Goal: Complete application form

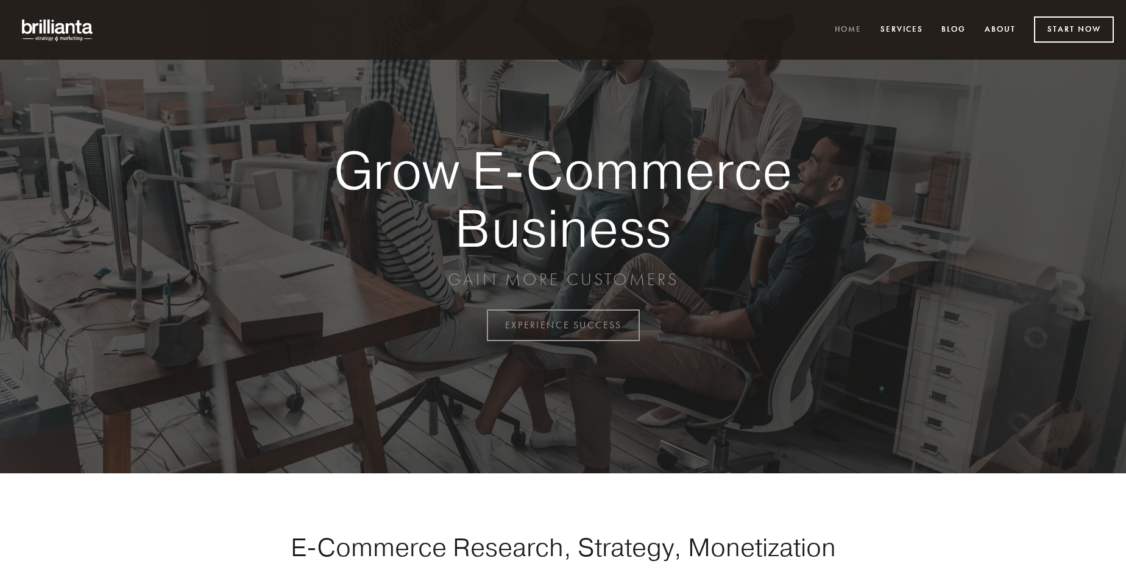
scroll to position [3195, 0]
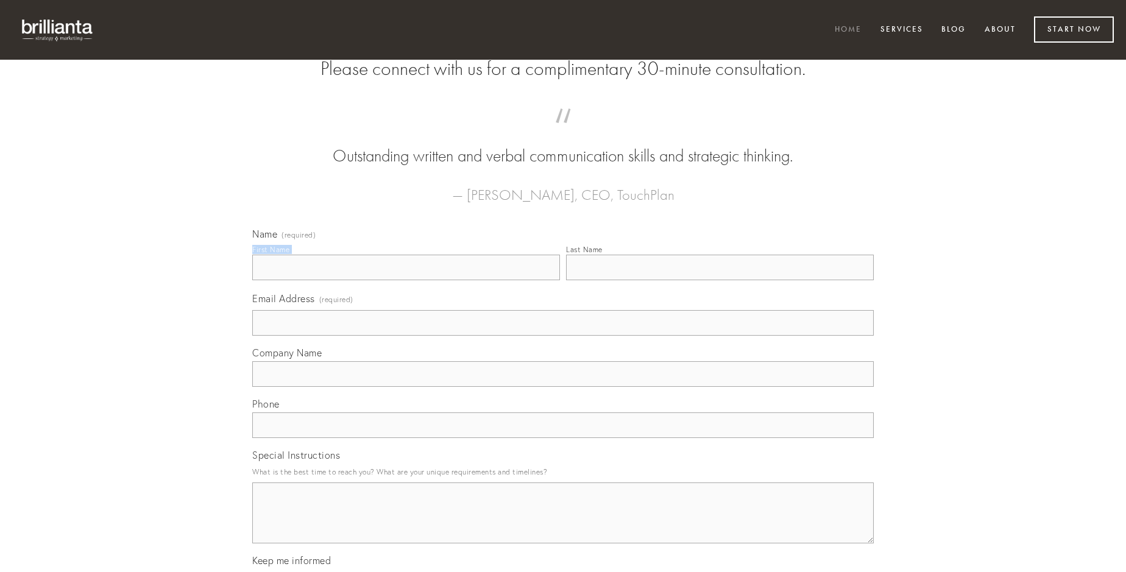
type input "[PERSON_NAME]"
click at [720, 280] on input "Last Name" at bounding box center [720, 268] width 308 height 26
type input "[PERSON_NAME]"
click at [563, 336] on input "Email Address (required)" at bounding box center [563, 323] width 622 height 26
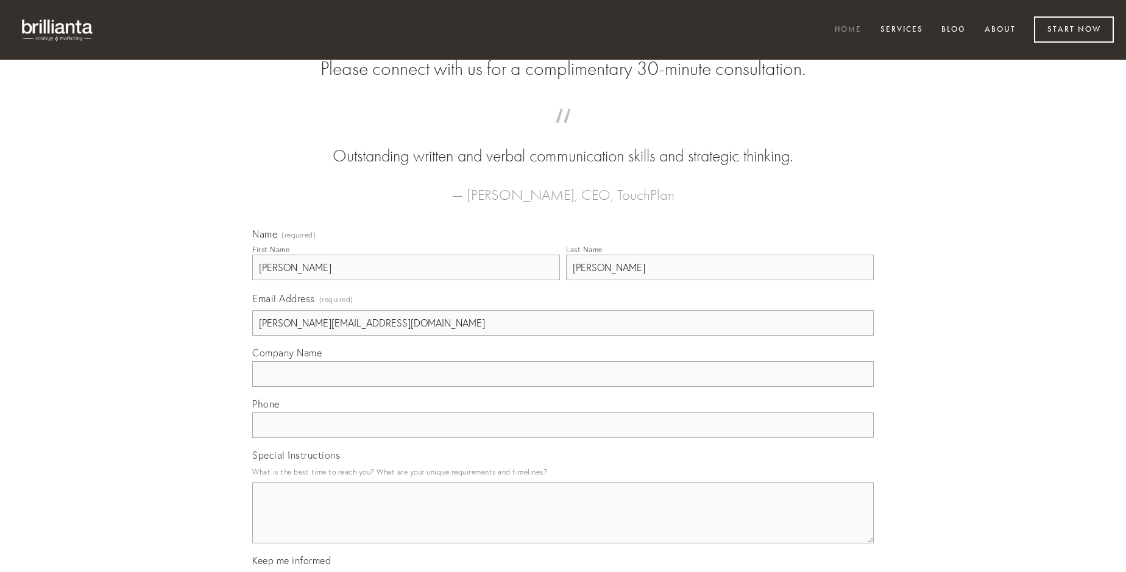
type input "[PERSON_NAME][EMAIL_ADDRESS][DOMAIN_NAME]"
click at [563, 387] on input "Company Name" at bounding box center [563, 374] width 622 height 26
type input "sustineo"
click at [563, 438] on input "text" at bounding box center [563, 426] width 622 height 26
click at [563, 524] on textarea "Special Instructions" at bounding box center [563, 513] width 622 height 61
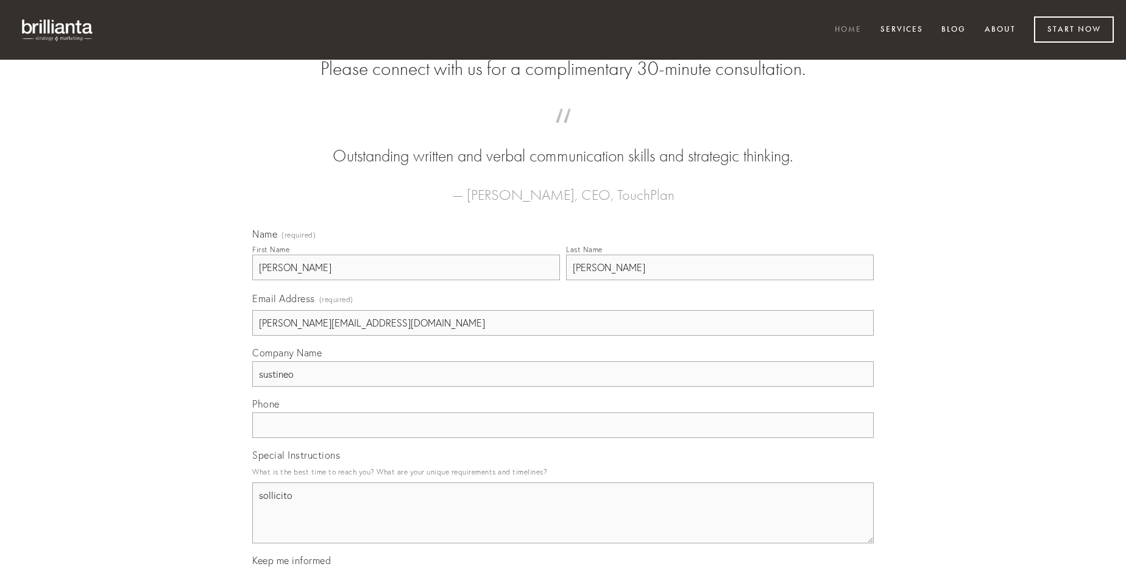
type textarea "sollicito"
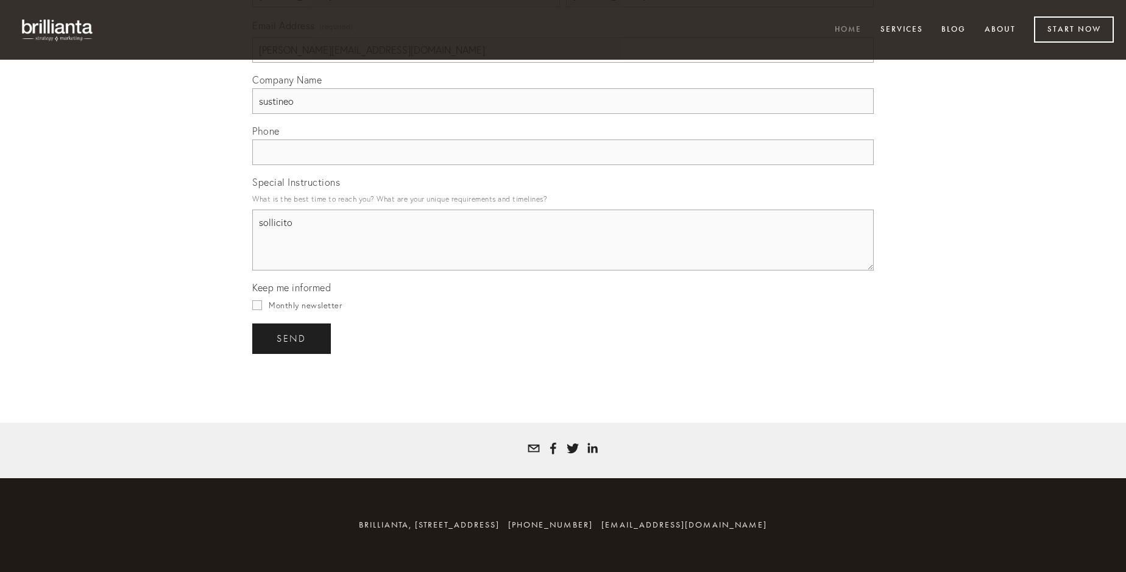
click at [293, 338] on span "send" at bounding box center [292, 338] width 30 height 11
